Goal: Task Accomplishment & Management: Manage account settings

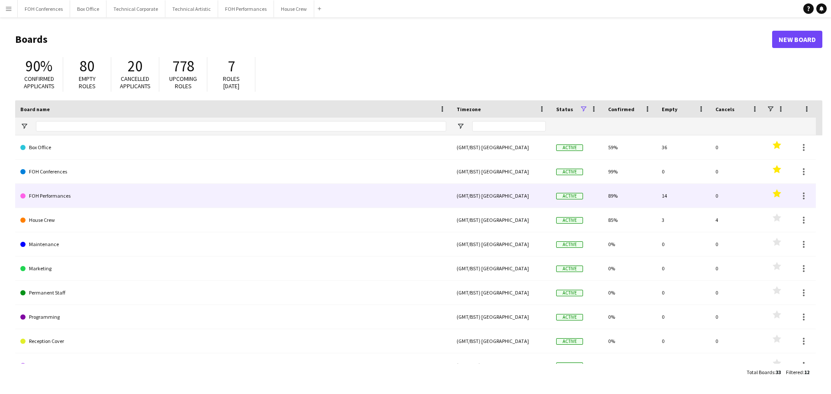
click at [43, 199] on link "FOH Performances" at bounding box center [233, 196] width 426 height 24
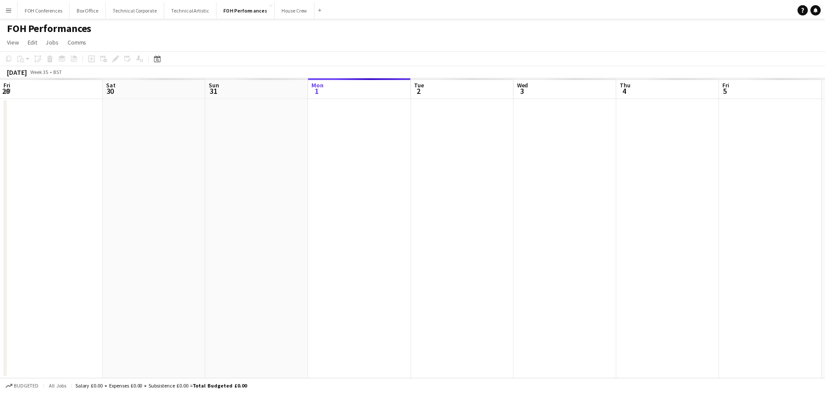
scroll to position [0, 207]
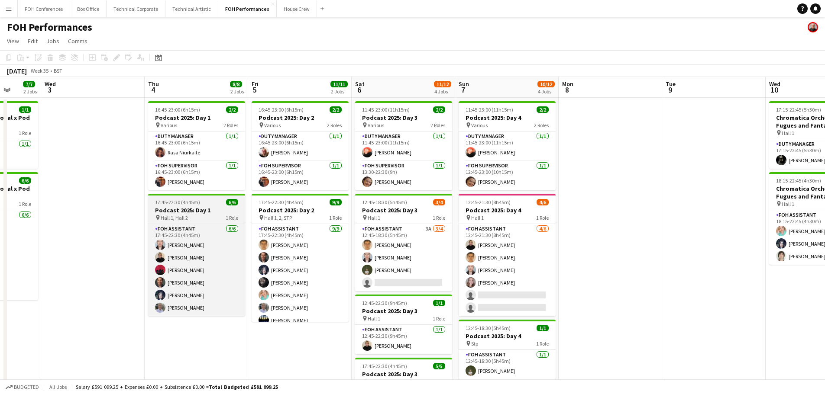
drag, startPoint x: 365, startPoint y: 232, endPoint x: 232, endPoint y: 220, distance: 133.0
click at [85, 209] on app-calendar-viewport "Sun 31 Mon 1 Tue 2 7/7 2 Jobs Wed 3 Thu 4 8/8 2 Jobs Fri 5 11/11 2 Jobs Sat 6 1…" at bounding box center [412, 282] width 825 height 411
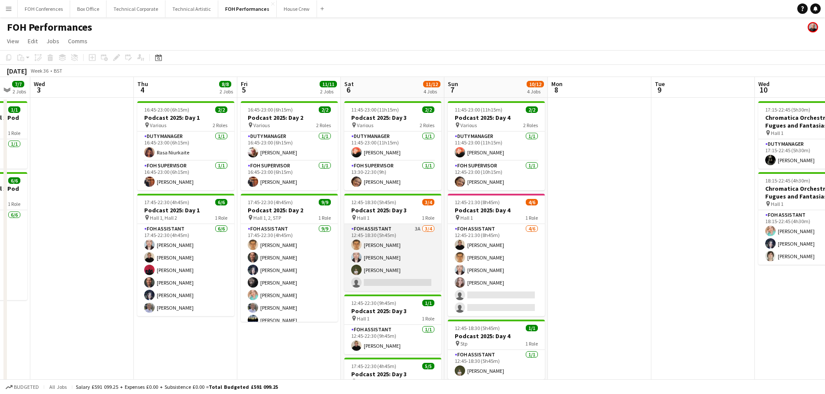
click at [381, 257] on app-card-role "FOH Assistant 3A [DATE] 12:45-18:30 (5h45m) [PERSON_NAME] [PERSON_NAME] [PERSON…" at bounding box center [392, 257] width 97 height 67
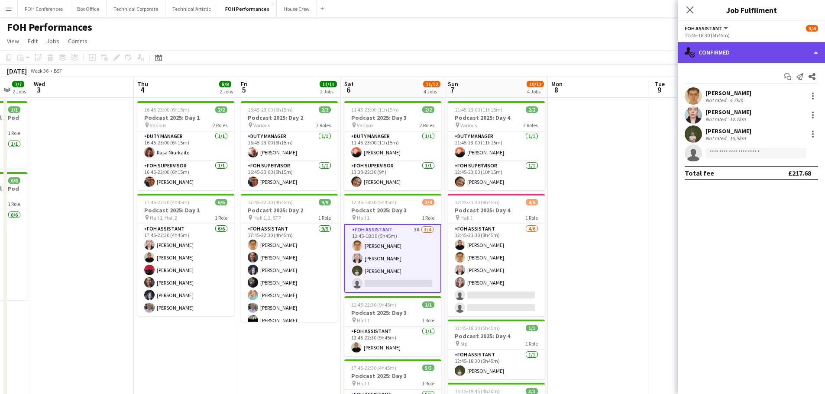
click at [731, 50] on div "single-neutral-actions-check-2 Confirmed" at bounding box center [751, 52] width 147 height 21
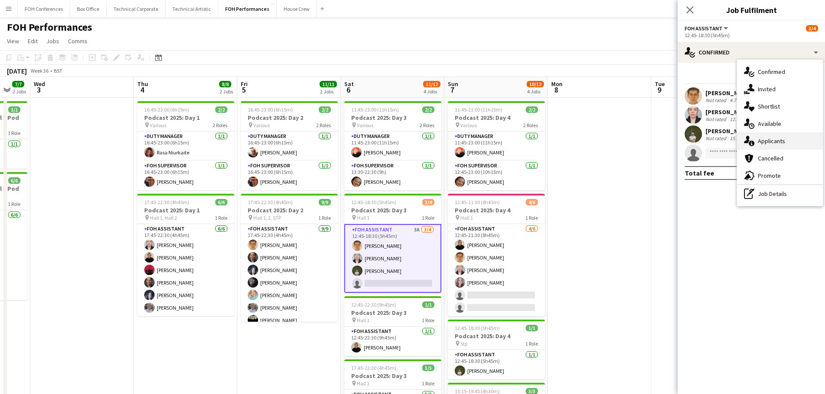
click at [778, 139] on div "single-neutral-actions-information Applicants" at bounding box center [780, 140] width 86 height 17
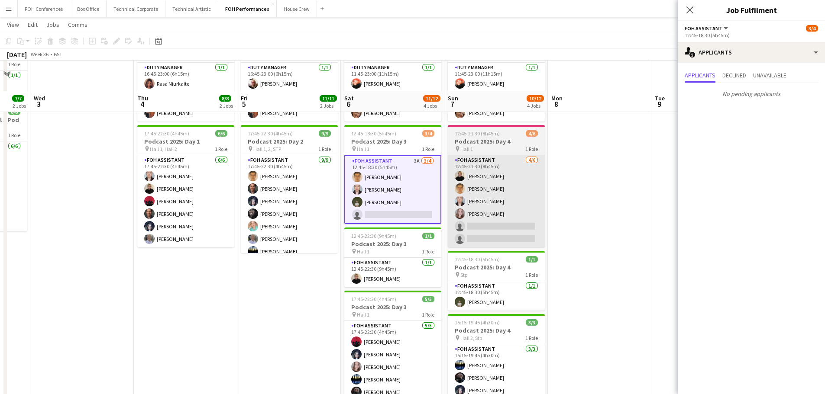
scroll to position [0, 0]
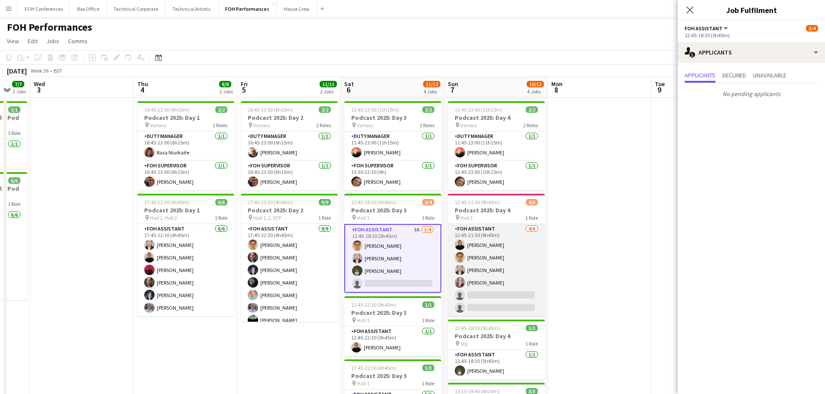
click at [488, 269] on app-card-role "FOH Assistant [DATE] 12:45-21:30 (8h45m) [PERSON_NAME] [PERSON_NAME] [PERSON_NA…" at bounding box center [496, 270] width 97 height 92
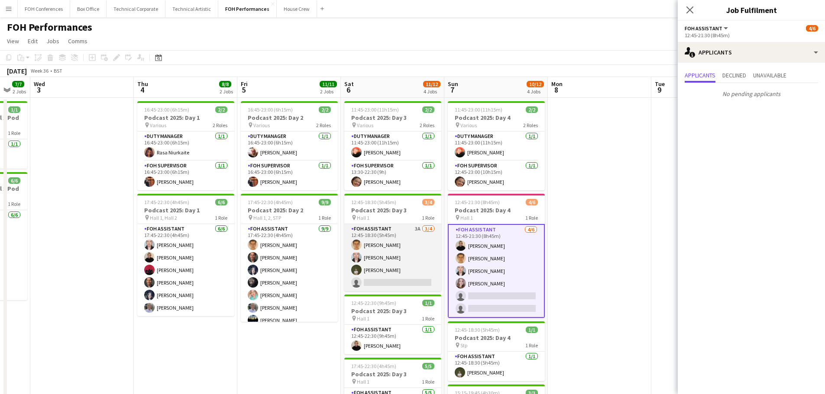
click at [390, 255] on app-card-role "FOH Assistant 3A [DATE] 12:45-18:30 (5h45m) [PERSON_NAME] [PERSON_NAME] [PERSON…" at bounding box center [392, 257] width 97 height 67
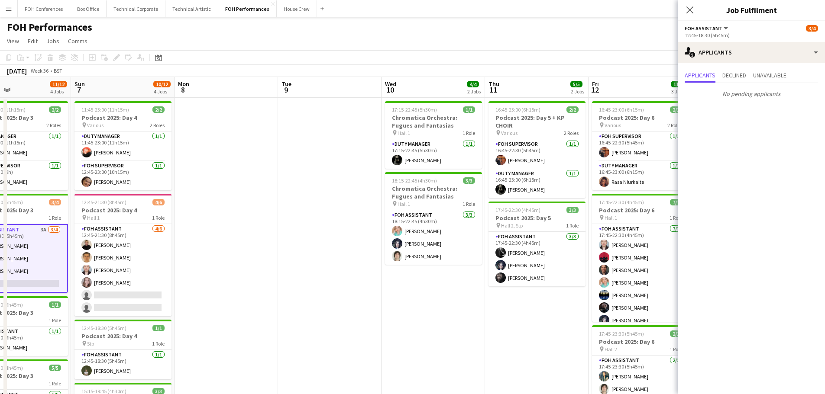
drag, startPoint x: 542, startPoint y: 232, endPoint x: 229, endPoint y: 220, distance: 313.2
click at [193, 223] on app-calendar-viewport "Wed 3 Thu 4 8/8 2 Jobs Fri 5 11/11 2 Jobs Sat 6 11/12 4 Jobs Sun 7 10/12 4 Jobs…" at bounding box center [412, 282] width 825 height 411
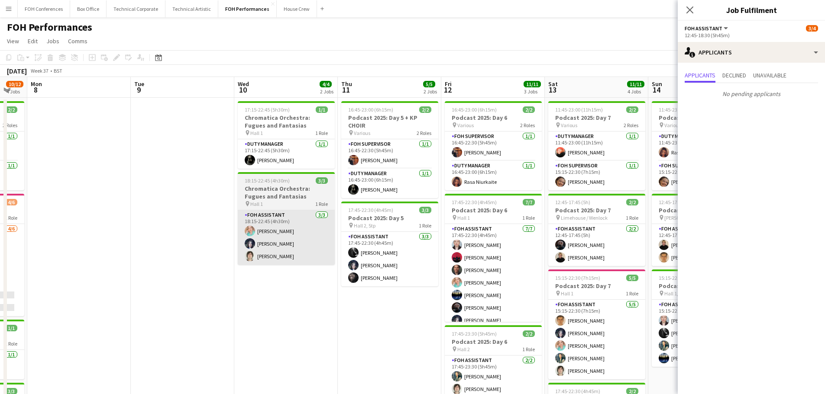
drag, startPoint x: 437, startPoint y: 240, endPoint x: 188, endPoint y: 221, distance: 249.7
click at [187, 223] on app-calendar-viewport "Fri 5 11/11 2 Jobs Sat 6 11/12 4 Jobs Sun 7 10/12 4 Jobs Mon 8 Tue 9 Wed 10 4/4…" at bounding box center [412, 282] width 825 height 411
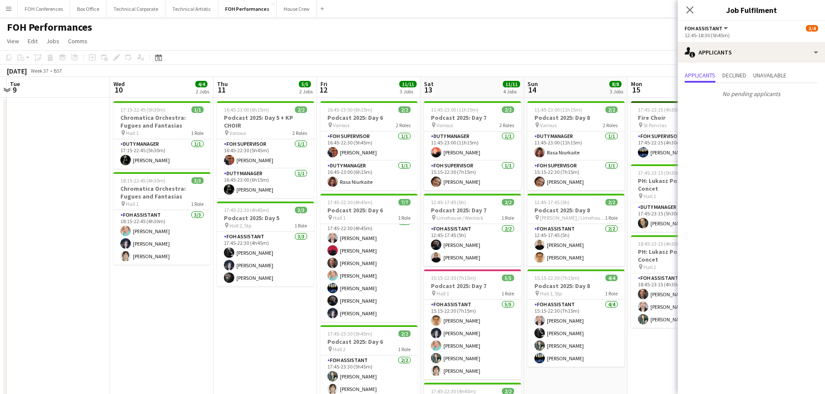
drag, startPoint x: 570, startPoint y: 268, endPoint x: 178, endPoint y: 216, distance: 394.7
click at [169, 220] on app-calendar-viewport "Sat 6 11/12 4 Jobs Sun 7 10/12 4 Jobs Mon 8 Tue 9 Wed 10 4/4 2 Jobs Thu 11 5/5 …" at bounding box center [412, 282] width 825 height 411
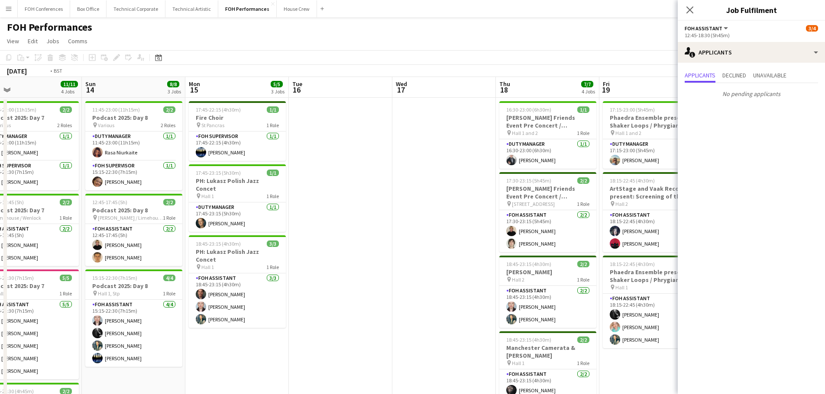
drag, startPoint x: 284, startPoint y: 227, endPoint x: 115, endPoint y: 201, distance: 171.3
click at [115, 201] on app-calendar-viewport "Wed 10 4/4 2 Jobs Thu 11 5/5 2 Jobs Fri 12 11/11 3 Jobs Sat 13 11/11 4 Jobs Sun…" at bounding box center [412, 282] width 825 height 411
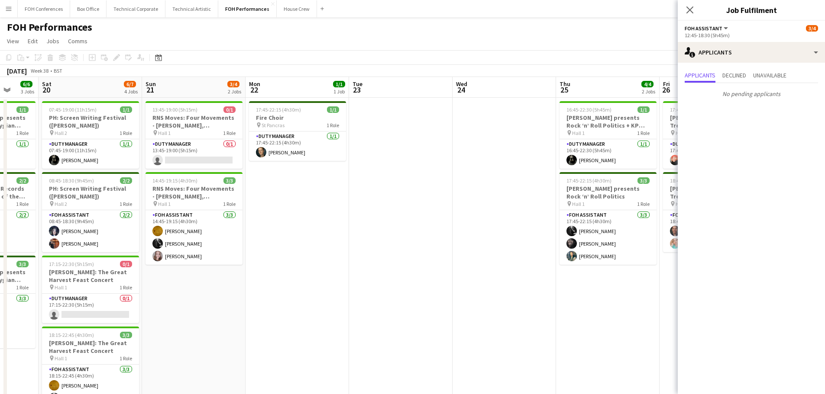
drag, startPoint x: 613, startPoint y: 263, endPoint x: 236, endPoint y: 236, distance: 378.1
click at [238, 236] on app-calendar-viewport "Wed 17 Thu 18 7/7 4 Jobs Fri 19 6/6 3 Jobs Sat 20 6/7 4 Jobs Sun 21 3/4 2 Jobs …" at bounding box center [412, 282] width 825 height 411
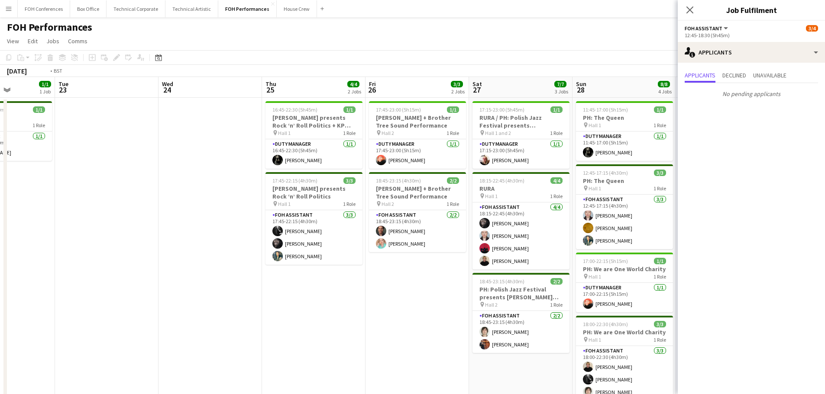
drag, startPoint x: 426, startPoint y: 251, endPoint x: 62, endPoint y: 212, distance: 366.1
click at [63, 212] on app-calendar-viewport "Fri 19 6/6 3 Jobs Sat 20 6/7 4 Jobs Sun 21 3/4 2 Jobs Mon 22 1/1 1 Job Tue 23 W…" at bounding box center [412, 282] width 825 height 411
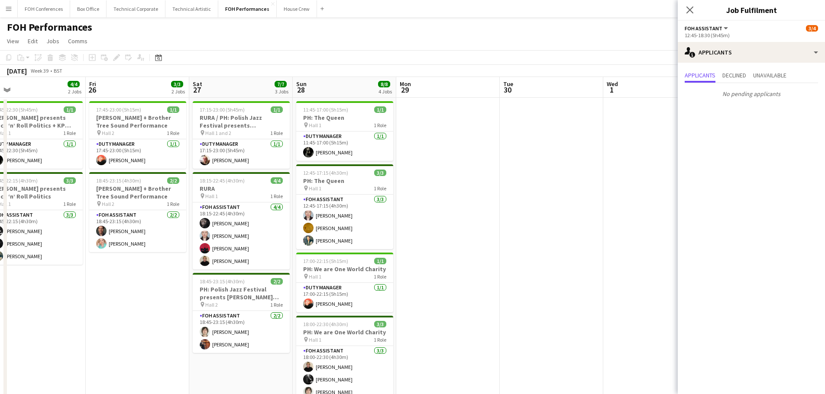
drag, startPoint x: 432, startPoint y: 267, endPoint x: 134, endPoint y: 237, distance: 298.9
click at [135, 238] on app-calendar-viewport "Mon 22 1/1 1 Job Tue 23 Wed 24 Thu 25 4/4 2 Jobs Fri 26 3/3 2 Jobs Sat 27 7/7 3…" at bounding box center [412, 282] width 825 height 411
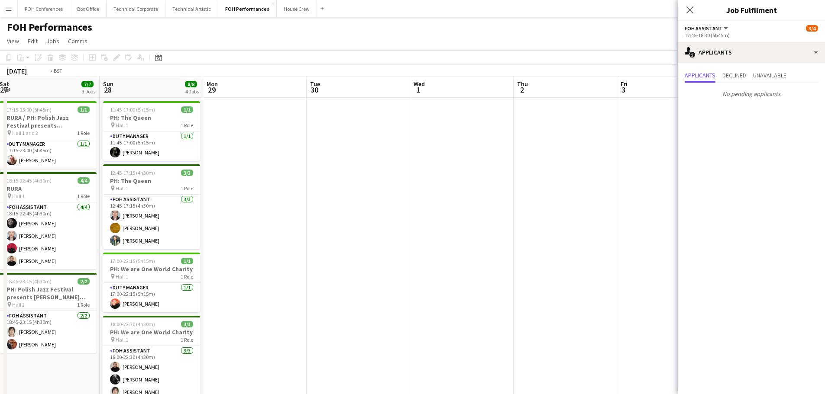
drag, startPoint x: 429, startPoint y: 270, endPoint x: 103, endPoint y: 228, distance: 328.2
click at [102, 230] on app-calendar-viewport "Wed 24 Thu 25 4/4 2 Jobs Fri 26 3/3 2 Jobs Sat 27 7/7 3 Jobs Sun 28 8/8 4 Jobs …" at bounding box center [412, 282] width 825 height 411
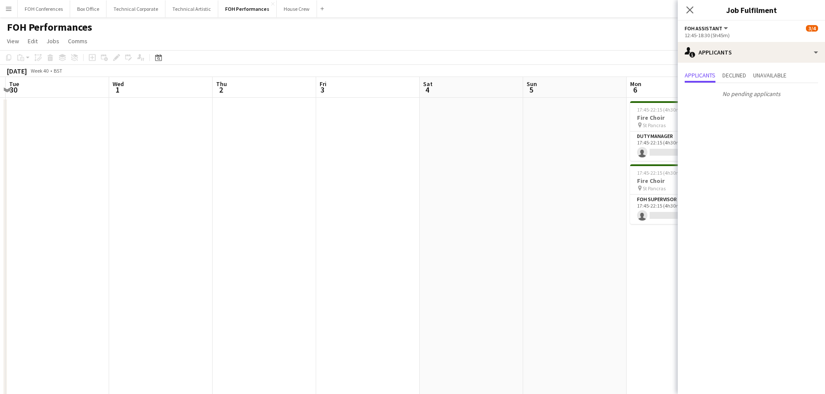
drag, startPoint x: 508, startPoint y: 283, endPoint x: 145, endPoint y: 235, distance: 366.0
click at [84, 235] on app-calendar-viewport "Sat 27 7/7 3 Jobs Sun 28 8/8 4 Jobs Mon 29 Tue 30 Wed 1 Thu 2 Fri 3 Sat 4 Sun 5…" at bounding box center [412, 282] width 825 height 411
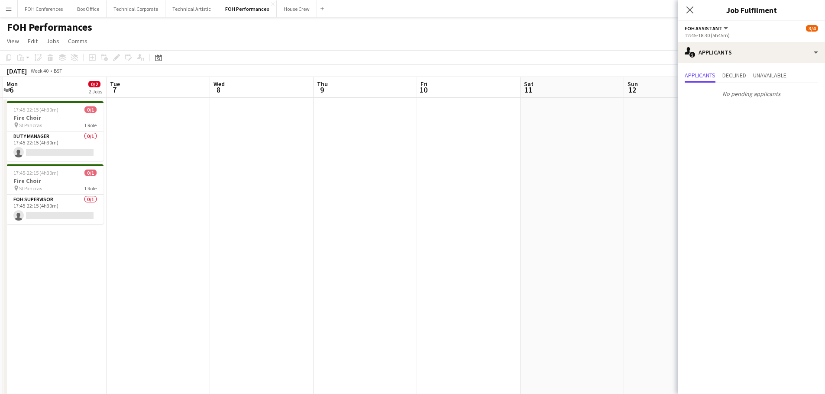
drag, startPoint x: 403, startPoint y: 265, endPoint x: 187, endPoint y: 226, distance: 219.4
click at [191, 237] on app-calendar-viewport "Fri 3 Sat 4 Sun 5 Mon 6 0/2 2 Jobs Tue 7 Wed 8 Thu 9 Fri 10 Sat 11 Sun 12 Mon 1…" at bounding box center [412, 282] width 825 height 411
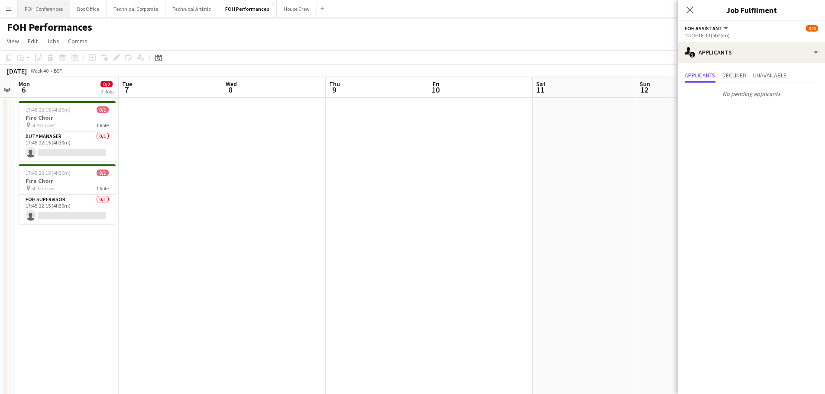
click at [44, 10] on button "FOH Conferences Close" at bounding box center [44, 8] width 52 height 17
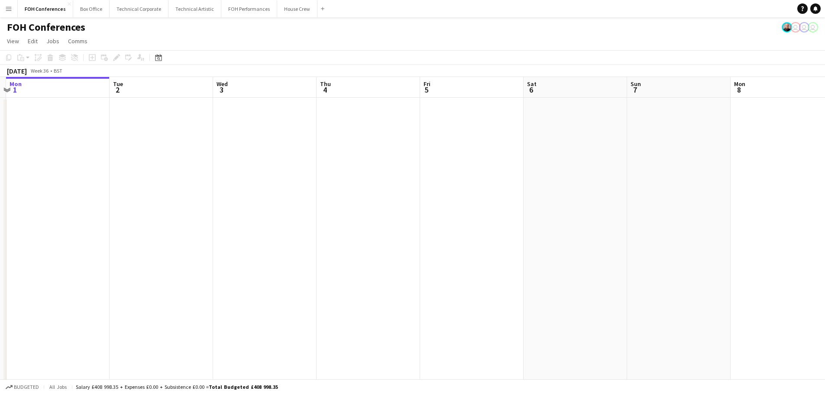
drag, startPoint x: 272, startPoint y: 246, endPoint x: 41, endPoint y: 226, distance: 232.5
click at [43, 230] on app-calendar-viewport "Fri 29 Sat 30 Sun 31 Mon 1 Tue 2 Wed 3 Thu 4 Fri 5 Sat 6 Sun 7 Mon 8 Tue 9 19/1…" at bounding box center [412, 299] width 825 height 445
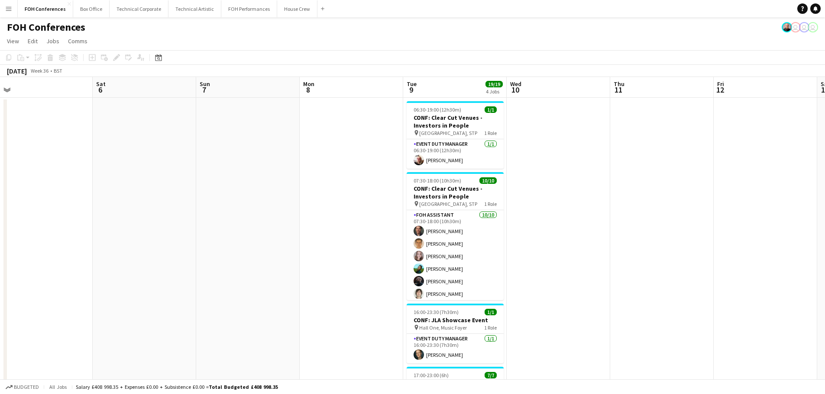
scroll to position [0, 347]
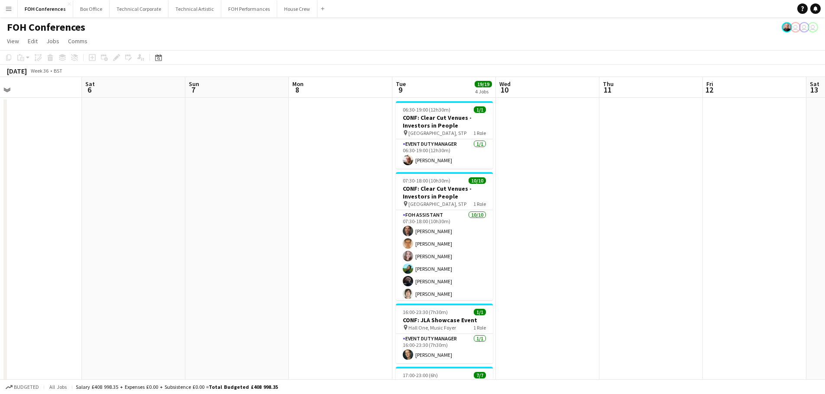
drag, startPoint x: 351, startPoint y: 253, endPoint x: 194, endPoint y: 242, distance: 156.7
click at [186, 245] on app-calendar-viewport "Tue 2 Wed 3 Thu 4 Fri 5 Sat 6 Sun 7 Mon 8 Tue 9 19/19 4 Jobs Wed 10 Thu 11 Fri …" at bounding box center [412, 299] width 825 height 445
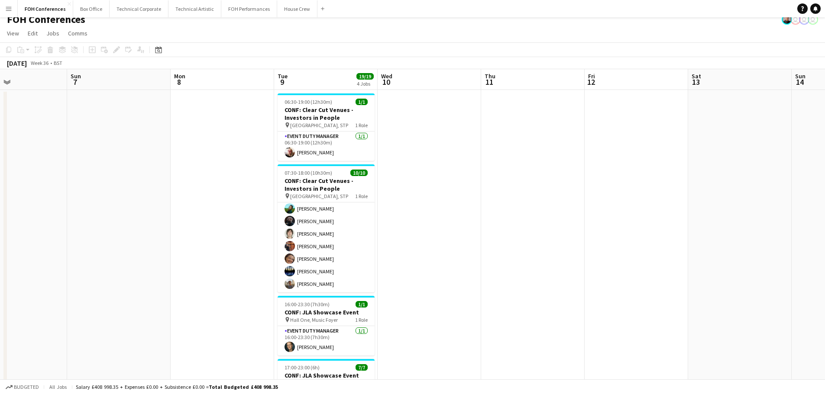
scroll to position [0, 0]
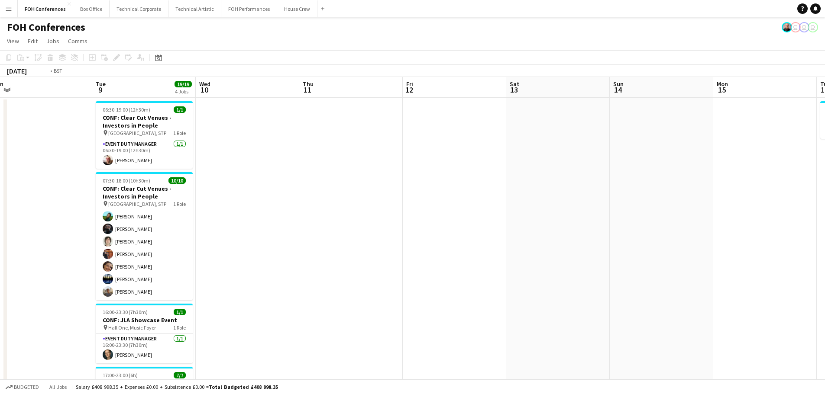
drag, startPoint x: 520, startPoint y: 266, endPoint x: 172, endPoint y: 248, distance: 347.7
click at [172, 248] on app-calendar-viewport "Fri 5 Sat 6 Sun 7 Mon 8 Tue 9 19/19 4 Jobs Wed 10 Thu 11 Fri 12 Sat 13 Sun 14 M…" at bounding box center [412, 299] width 825 height 445
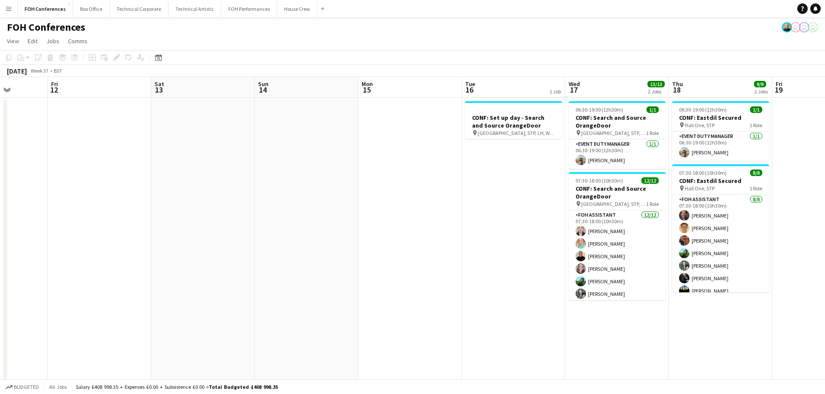
drag, startPoint x: 523, startPoint y: 257, endPoint x: 145, endPoint y: 241, distance: 378.8
click at [146, 241] on app-calendar-viewport "Mon 8 Tue 9 19/19 4 Jobs Wed 10 Thu 11 Fri 12 Sat 13 Sun 14 Mon 15 Tue 16 1 Job…" at bounding box center [412, 299] width 825 height 445
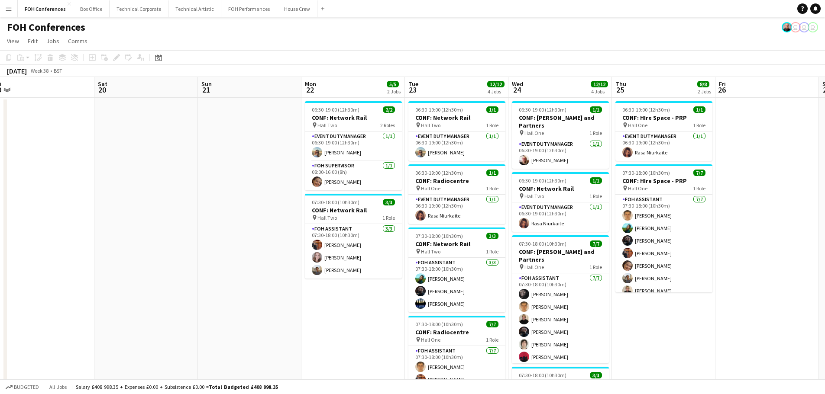
drag, startPoint x: 617, startPoint y: 297, endPoint x: 191, endPoint y: 281, distance: 426.3
click at [191, 281] on app-calendar-viewport "Mon 15 Tue 16 1 Job Wed 17 13/13 2 Jobs Thu 18 9/9 2 Jobs Fri 19 Sat 20 Sun 21 …" at bounding box center [412, 299] width 825 height 445
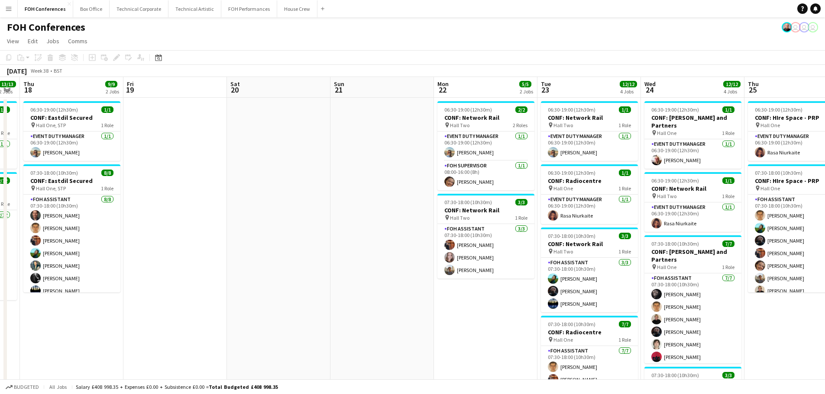
drag, startPoint x: 457, startPoint y: 293, endPoint x: 96, endPoint y: 269, distance: 361.9
click at [96, 269] on app-calendar-viewport "Mon 15 Tue 16 1 Job Wed 17 13/13 2 Jobs Thu 18 9/9 2 Jobs Fri 19 Sat 20 Sun 21 …" at bounding box center [412, 299] width 825 height 445
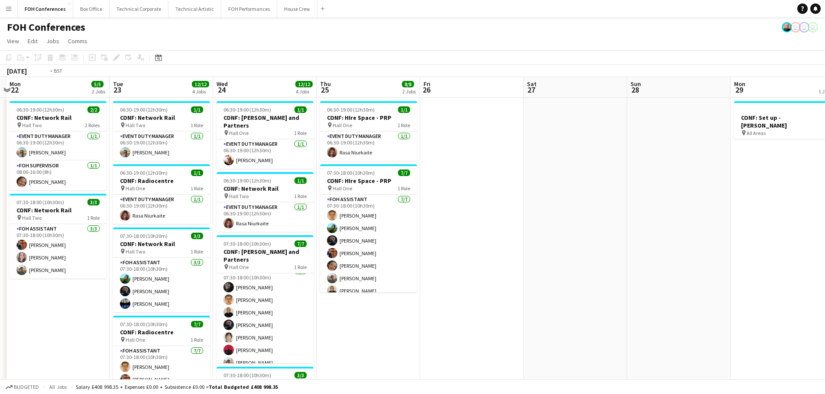
drag, startPoint x: 23, startPoint y: 258, endPoint x: 35, endPoint y: 253, distance: 12.9
click at [22, 257] on app-calendar-viewport "Fri 19 Sat 20 Sun 21 Mon 22 5/5 2 Jobs Tue 23 12/12 4 Jobs Wed 24 12/12 4 Jobs …" at bounding box center [412, 299] width 825 height 445
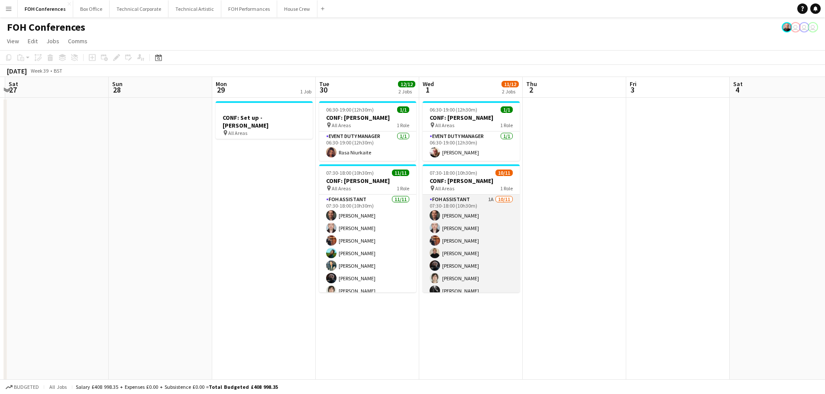
click at [479, 254] on app-card-role "FOH Assistant 1A [DATE] 07:30-18:00 (10h30m) [PERSON_NAME] [PERSON_NAME] [PERSO…" at bounding box center [471, 272] width 97 height 155
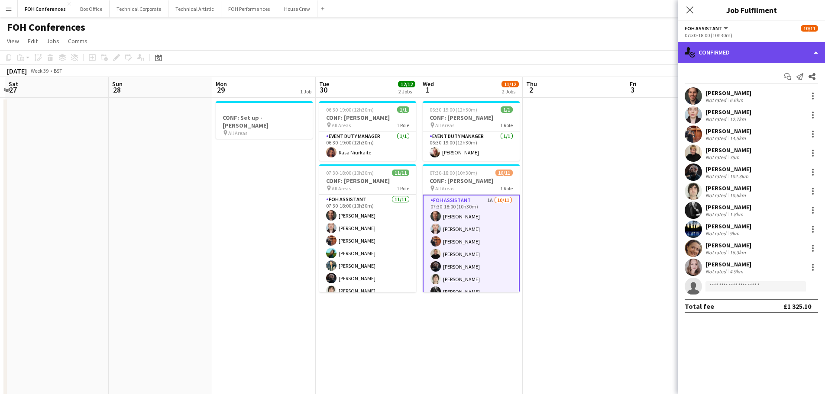
click at [730, 52] on div "single-neutral-actions-check-2 Confirmed" at bounding box center [751, 52] width 147 height 21
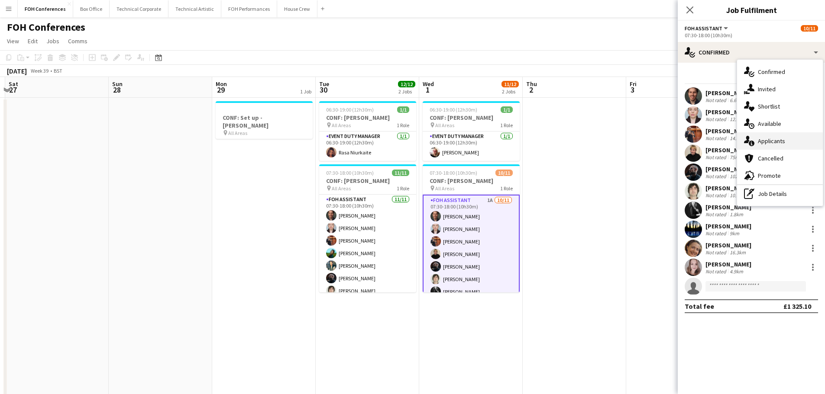
click at [777, 145] on div "single-neutral-actions-information Applicants" at bounding box center [780, 140] width 86 height 17
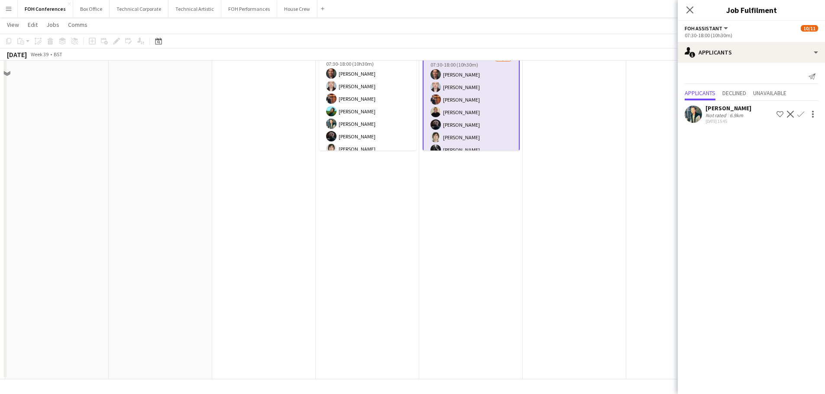
scroll to position [0, 0]
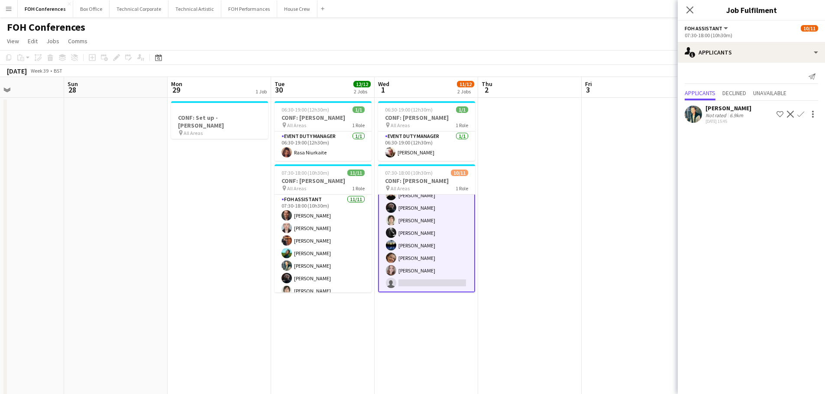
drag, startPoint x: 615, startPoint y: 174, endPoint x: 572, endPoint y: 170, distance: 42.6
click at [572, 170] on app-calendar-viewport "Thu 25 8/8 2 Jobs Fri 26 Sat 27 Sun 28 Mon 29 1 Job Tue 30 12/12 2 Jobs Wed 1 1…" at bounding box center [412, 299] width 825 height 445
click at [800, 113] on app-icon "Confirm" at bounding box center [800, 114] width 7 height 7
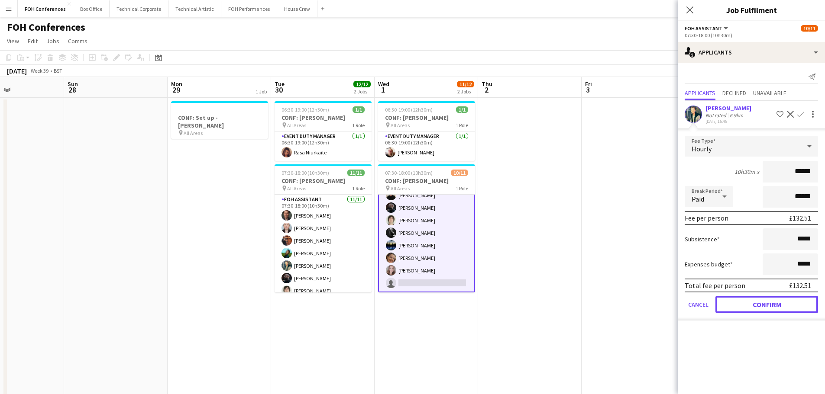
click at [764, 303] on button "Confirm" at bounding box center [766, 304] width 103 height 17
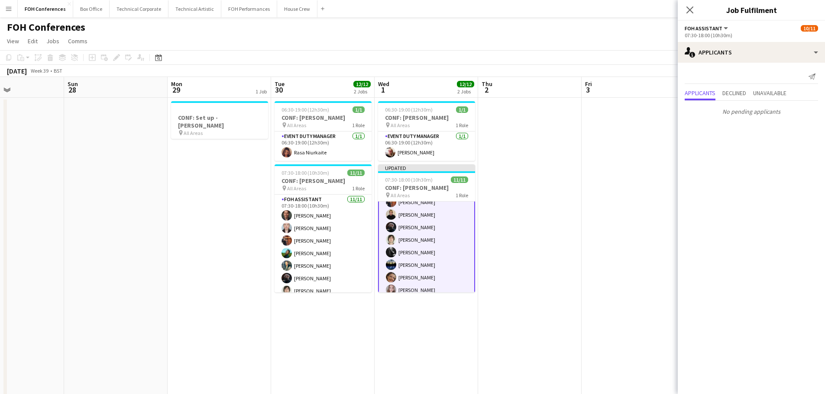
drag, startPoint x: 585, startPoint y: 254, endPoint x: 590, endPoint y: 250, distance: 5.9
click at [585, 253] on app-date-cell at bounding box center [632, 310] width 103 height 424
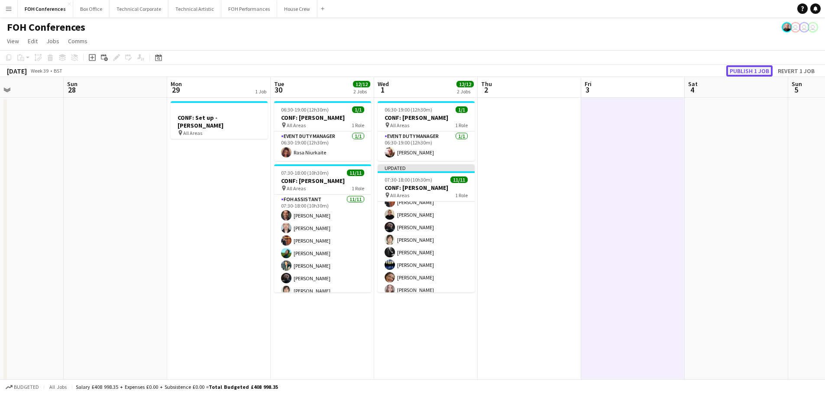
click at [752, 66] on button "Publish 1 job" at bounding box center [749, 70] width 46 height 11
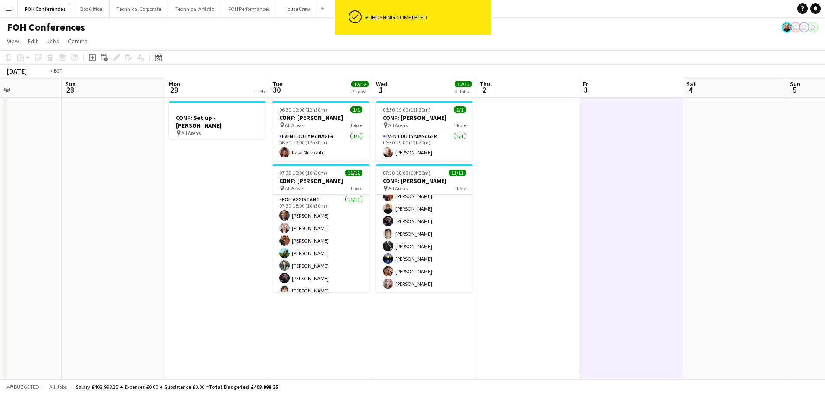
drag, startPoint x: 600, startPoint y: 187, endPoint x: 319, endPoint y: 170, distance: 281.1
click at [319, 170] on app-calendar-viewport "Thu 25 8/8 2 Jobs Fri 26 Sat 27 Sun 28 Mon 29 1 Job Tue 30 12/12 2 Jobs Wed 1 1…" at bounding box center [412, 299] width 825 height 445
